Goal: Navigation & Orientation: Go to known website

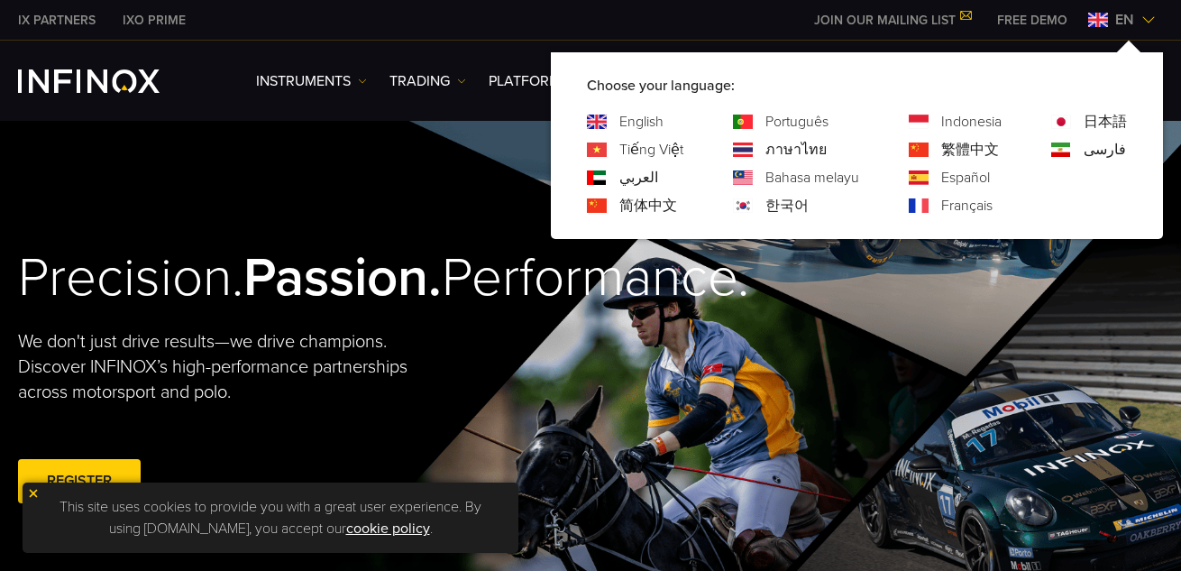
click at [968, 179] on link "Español" at bounding box center [965, 178] width 49 height 22
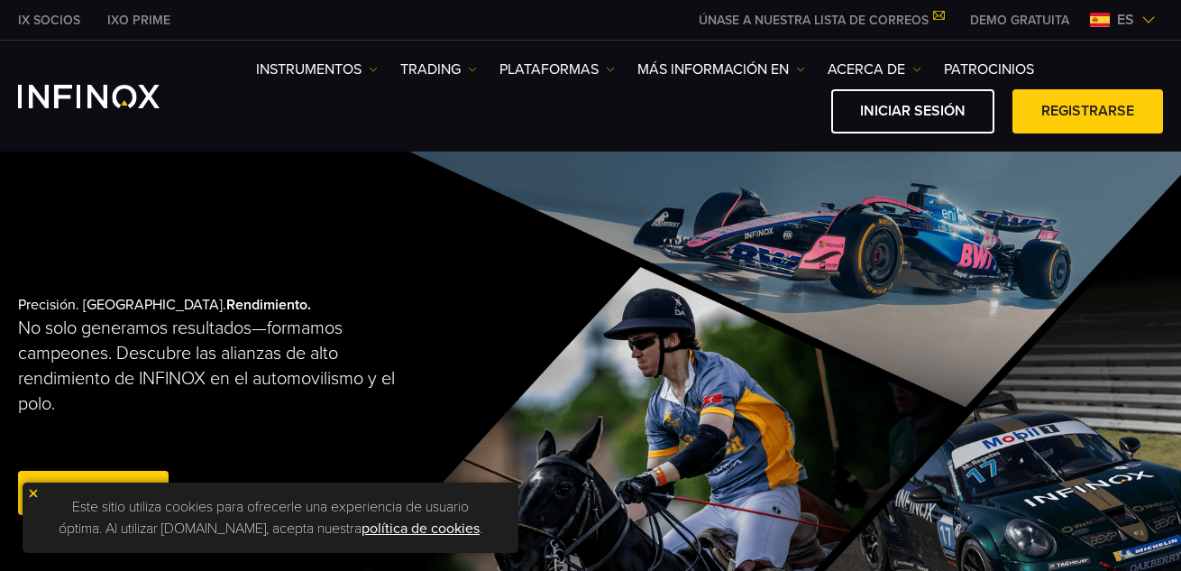
click at [32, 491] on img at bounding box center [33, 493] width 13 height 13
